Goal: Transaction & Acquisition: Purchase product/service

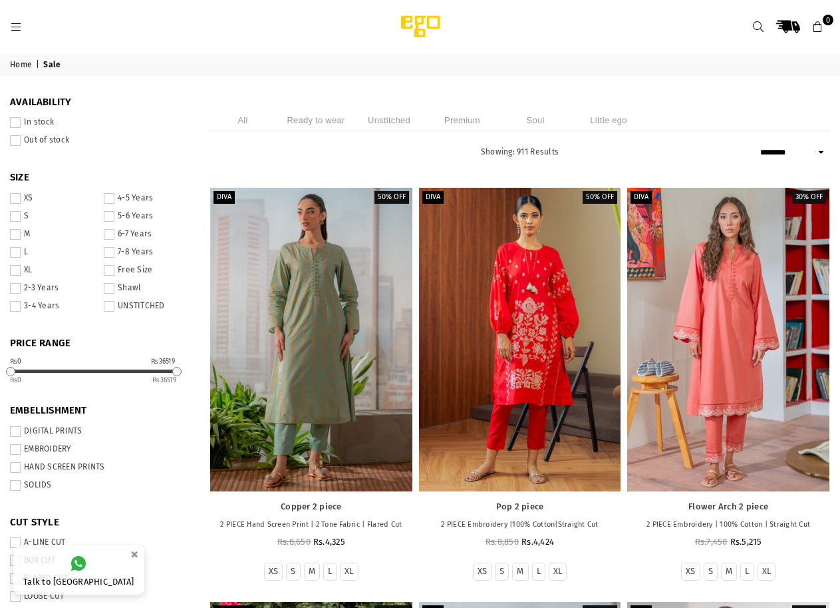
select select "******"
click at [340, 116] on li "Ready to wear" at bounding box center [316, 120] width 67 height 22
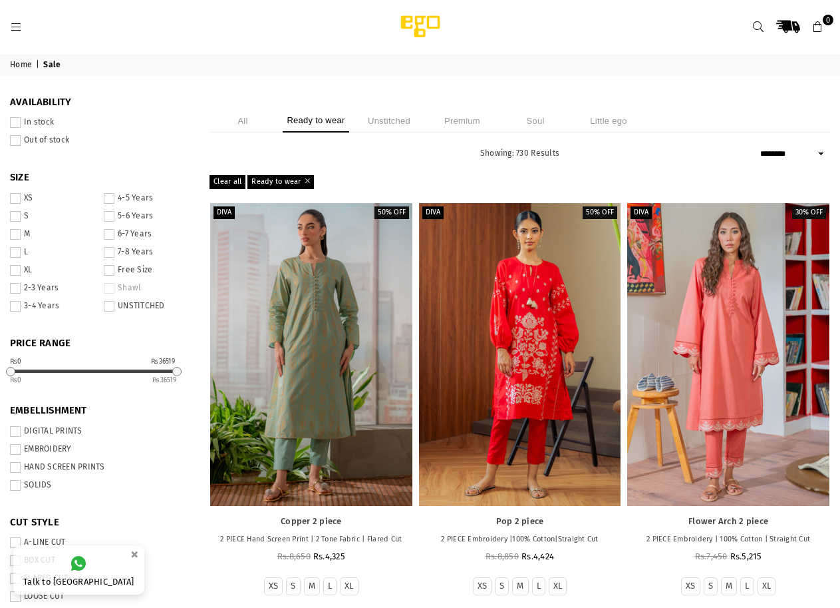
click at [21, 199] on span at bounding box center [15, 198] width 11 height 11
click at [21, 196] on span at bounding box center [15, 198] width 11 height 11
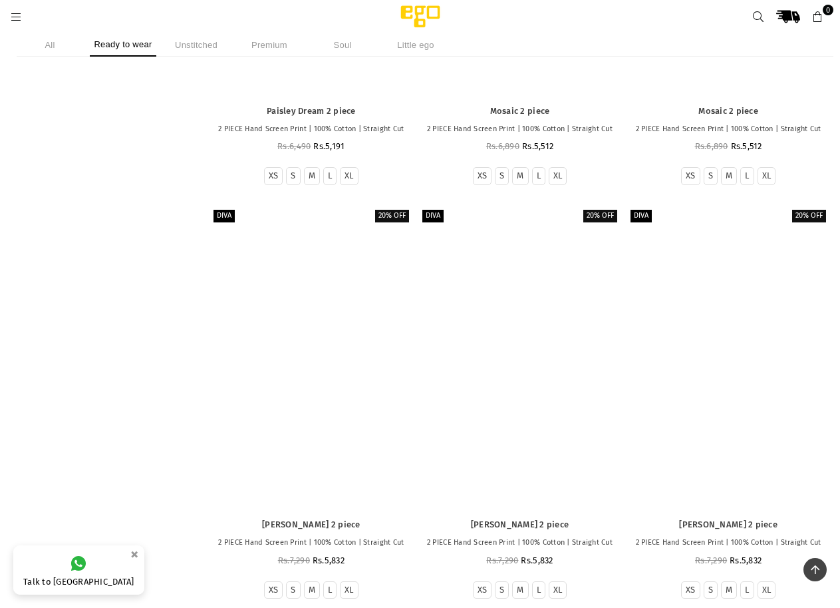
scroll to position [63590, 0]
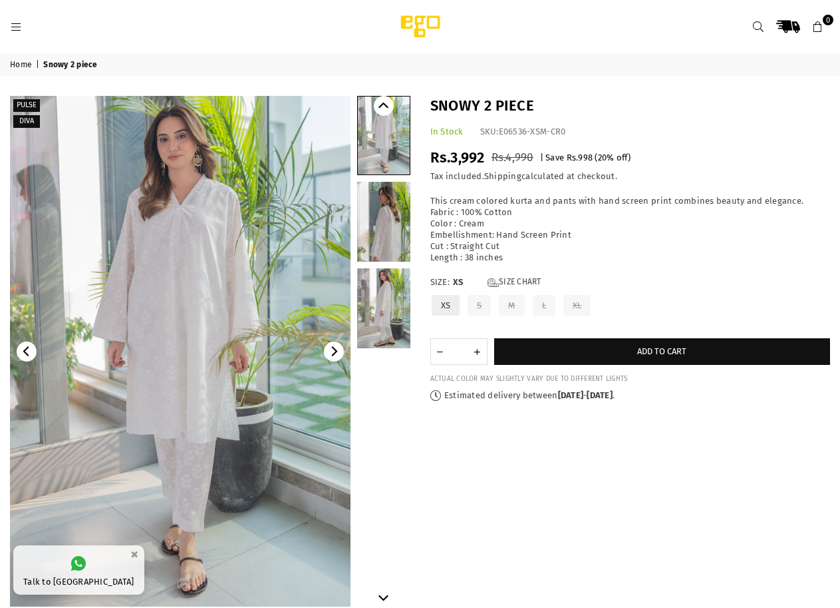
click at [377, 306] on link at bounding box center [383, 308] width 53 height 80
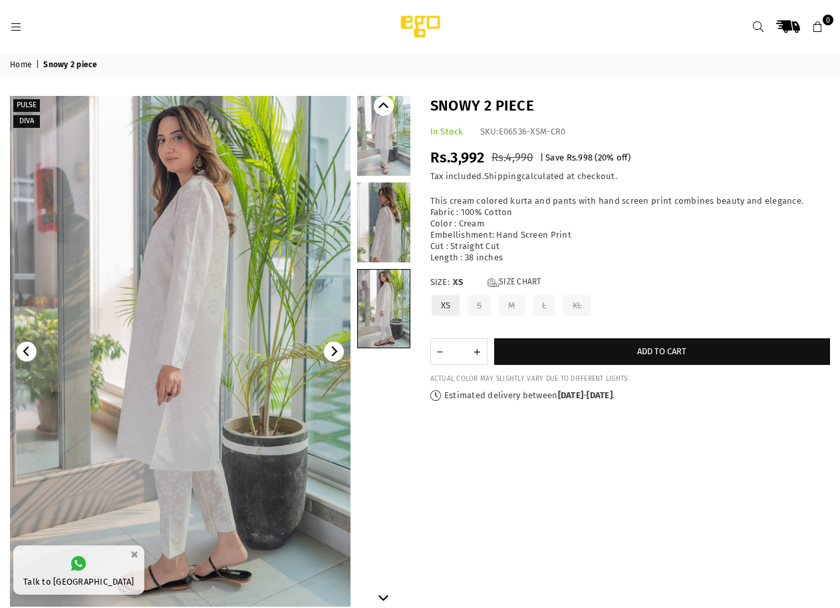
click at [383, 152] on link at bounding box center [383, 136] width 53 height 80
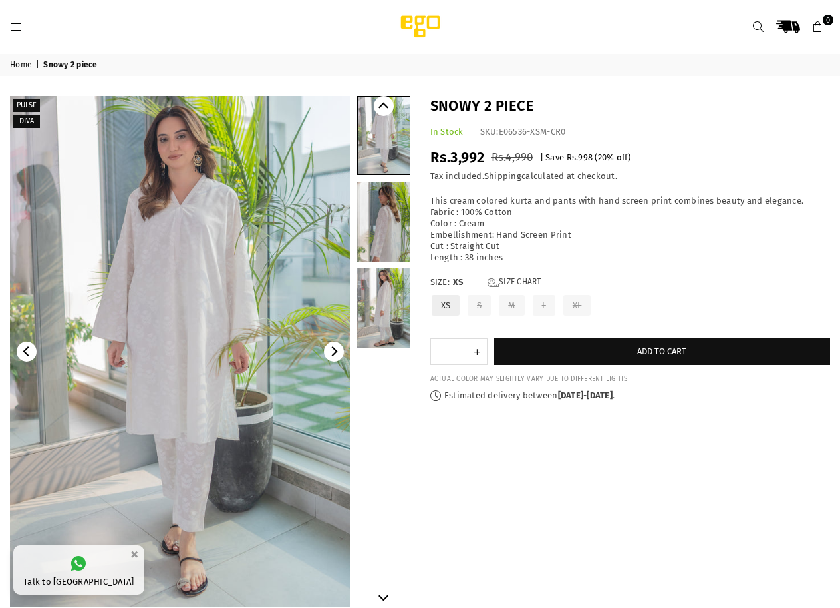
click at [379, 225] on link at bounding box center [383, 222] width 53 height 80
